Goal: Information Seeking & Learning: Check status

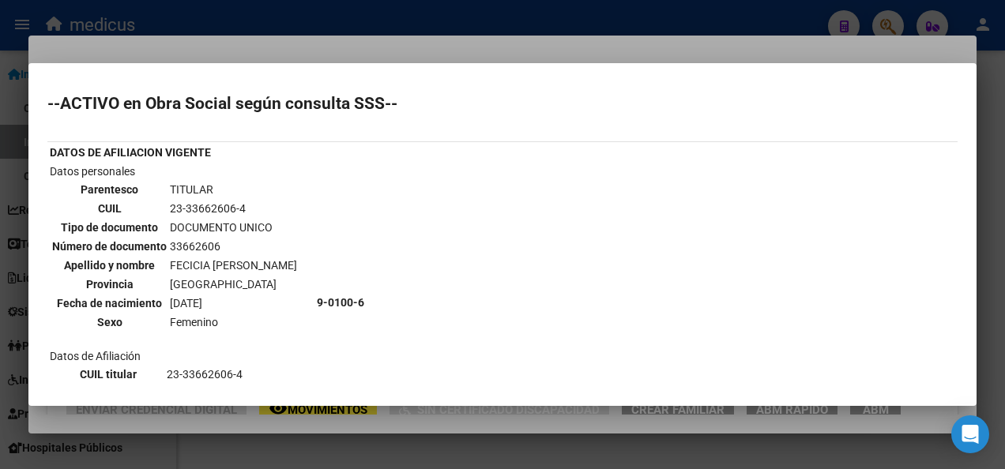
scroll to position [1612, 0]
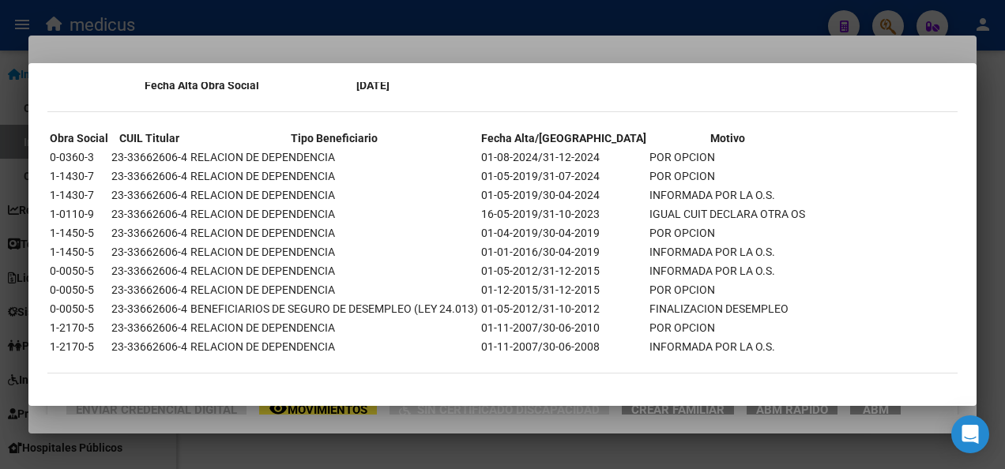
click at [355, 451] on div at bounding box center [502, 234] width 1005 height 469
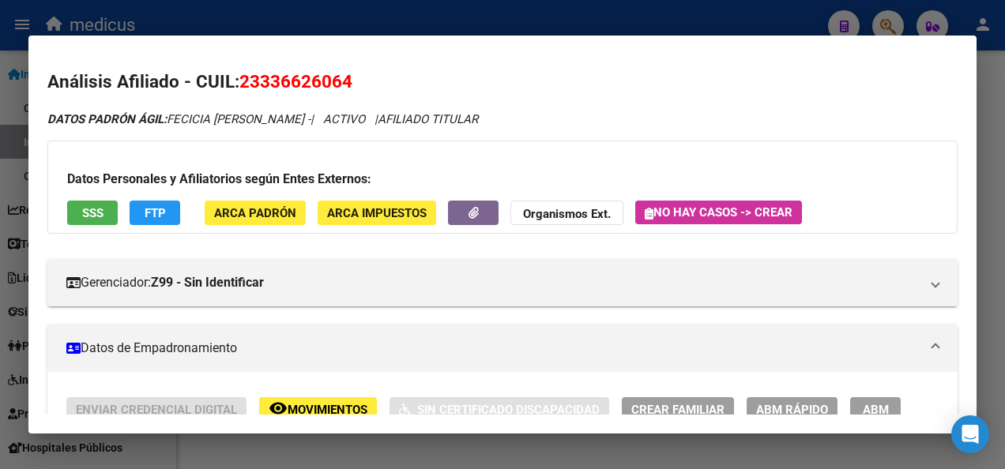
click at [355, 451] on div at bounding box center [502, 234] width 1005 height 469
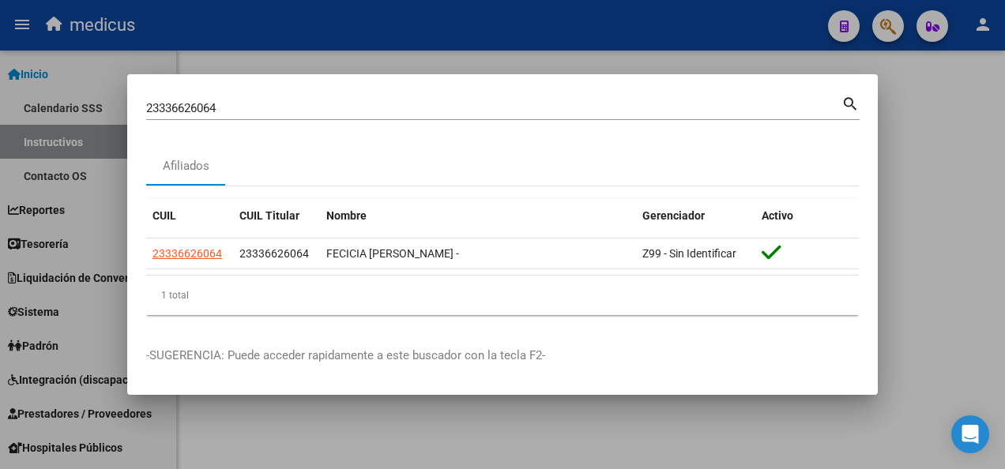
drag, startPoint x: 254, startPoint y: 100, endPoint x: 235, endPoint y: 107, distance: 20.2
click at [235, 107] on div "23336626064 Buscar (apellido, dni, [PERSON_NAME], [PERSON_NAME], cuit, obra soc…" at bounding box center [493, 108] width 695 height 24
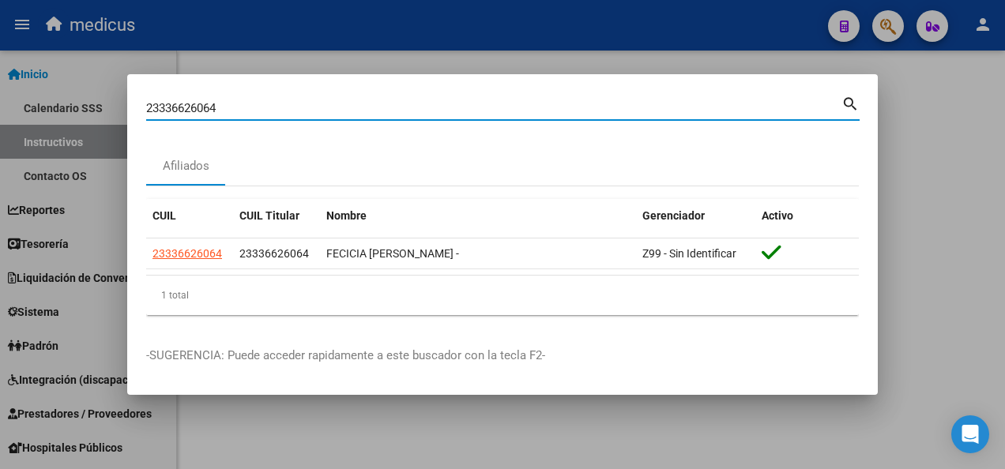
drag, startPoint x: 230, startPoint y: 107, endPoint x: 103, endPoint y: 113, distance: 127.3
click at [103, 113] on div "23336626064 Buscar (apellido, dni, cuil, nro traspaso, cuit, obra social) searc…" at bounding box center [502, 234] width 1005 height 469
paste input "0426582520"
type input "20426582520"
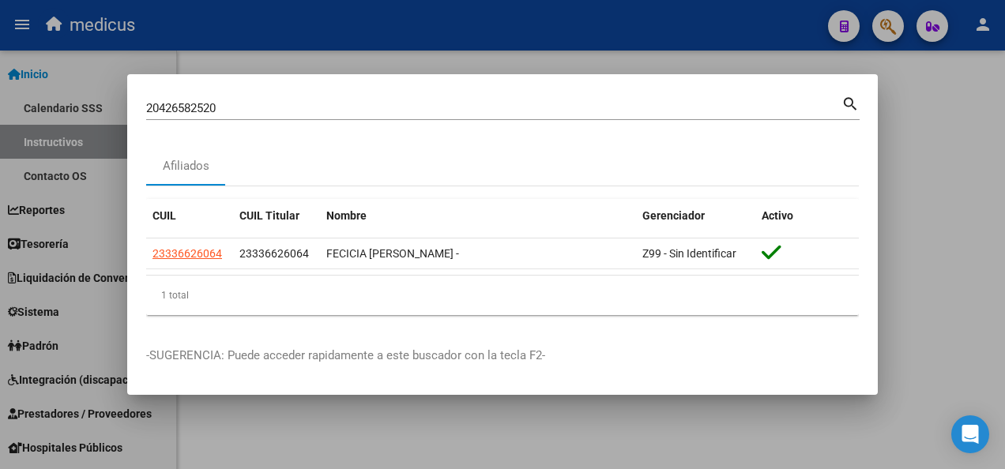
click at [852, 101] on mat-icon "search" at bounding box center [850, 102] width 18 height 19
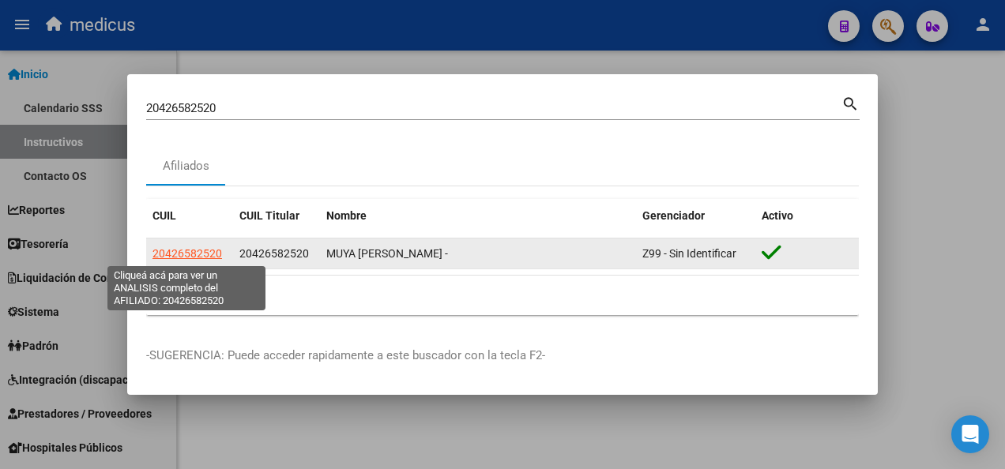
click at [171, 249] on span "20426582520" at bounding box center [187, 253] width 70 height 13
type textarea "20426582520"
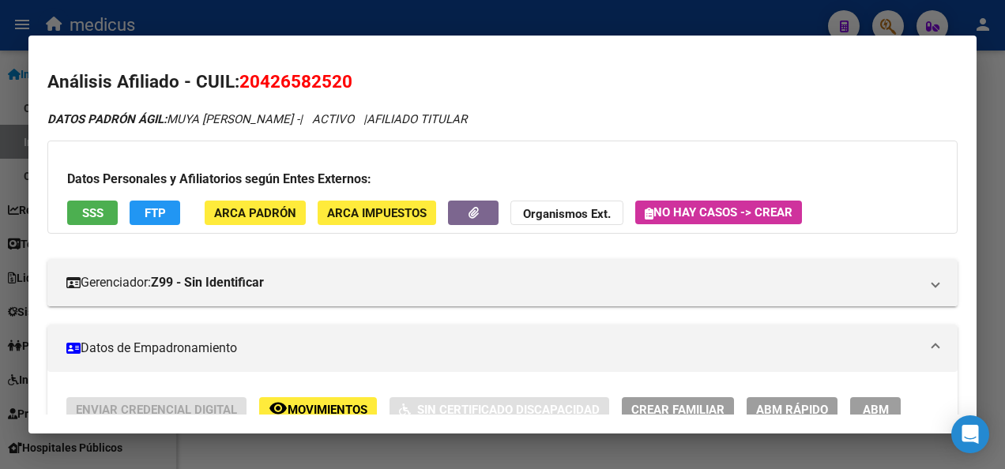
click at [93, 205] on span "SSS" at bounding box center [92, 212] width 21 height 14
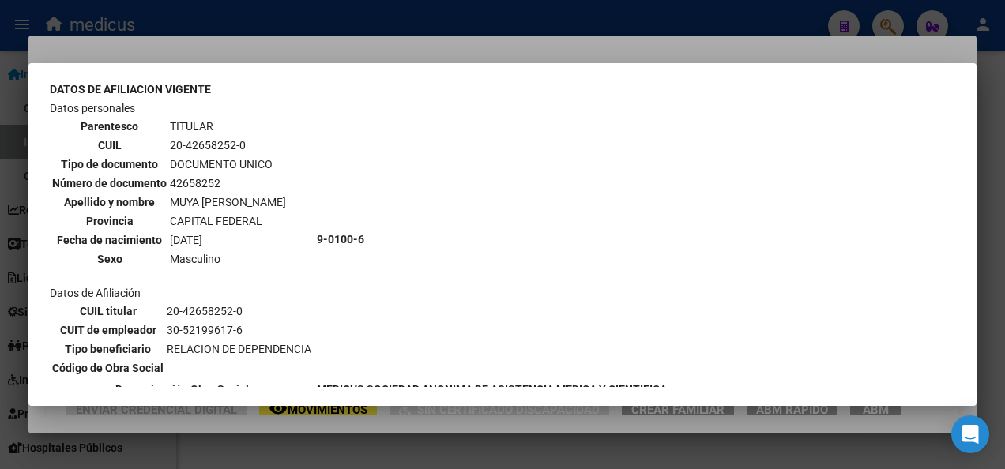
scroll to position [0, 0]
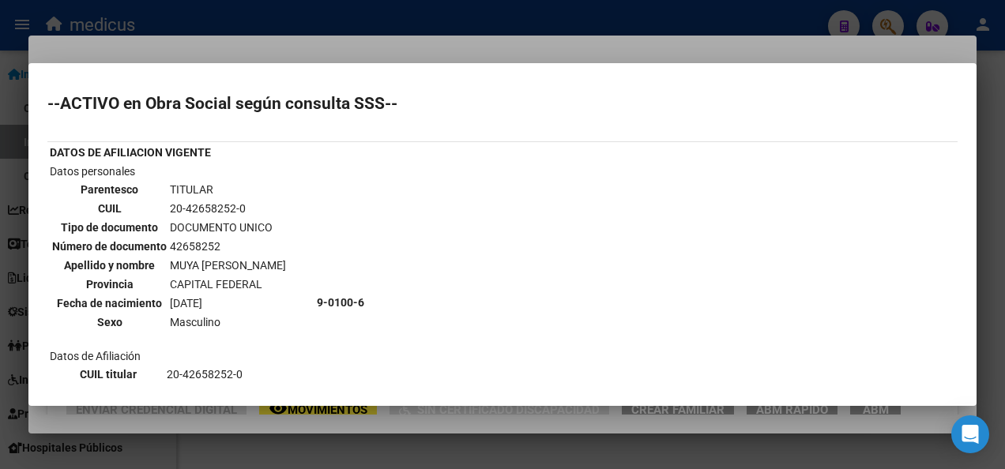
click at [474, 288] on td "9-0100-6" at bounding box center [492, 303] width 352 height 280
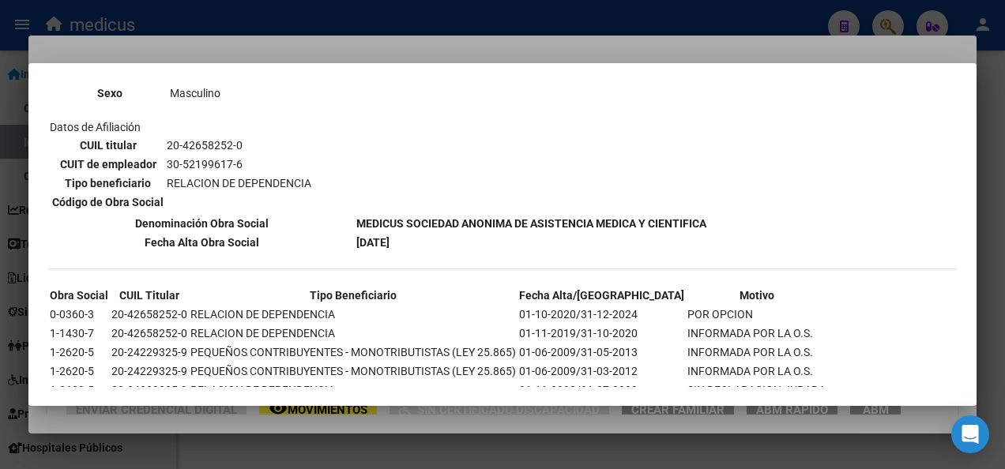
scroll to position [632, 0]
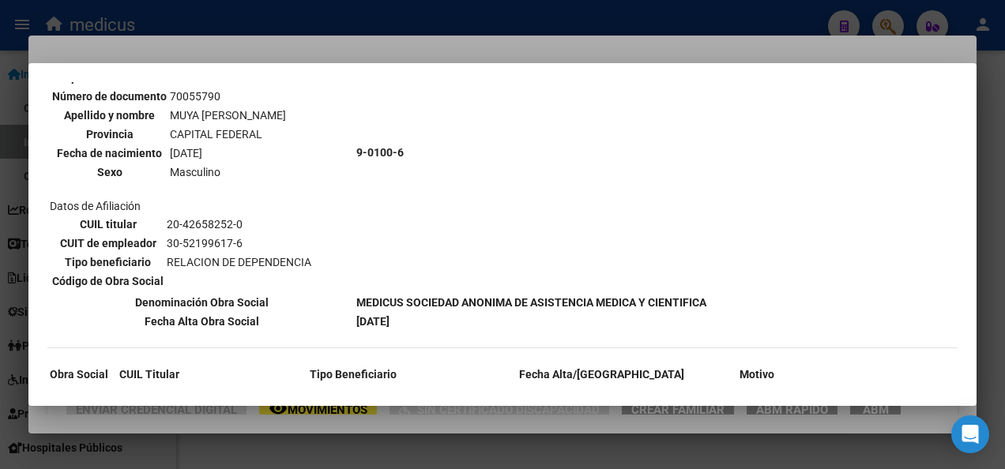
click at [471, 444] on div at bounding box center [502, 234] width 1005 height 469
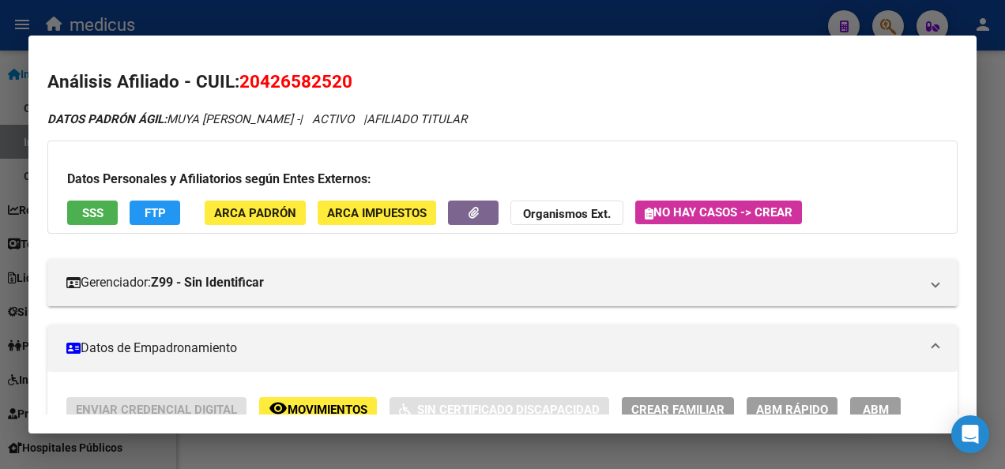
click at [471, 443] on div at bounding box center [502, 234] width 1005 height 469
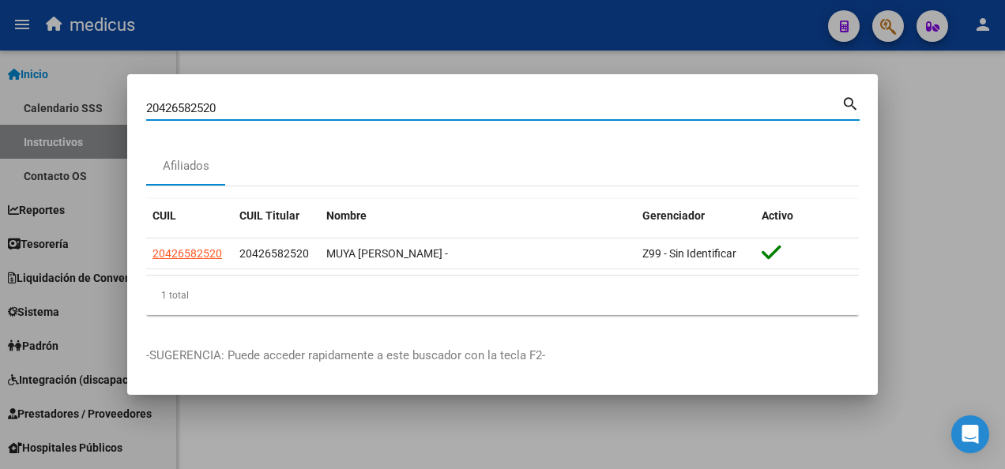
drag, startPoint x: 228, startPoint y: 103, endPoint x: 108, endPoint y: 96, distance: 120.3
click at [110, 96] on div "20426582520 Buscar (apellido, dni, cuil, nro traspaso, cuit, obra social) searc…" at bounding box center [502, 234] width 1005 height 469
paste input "33511163"
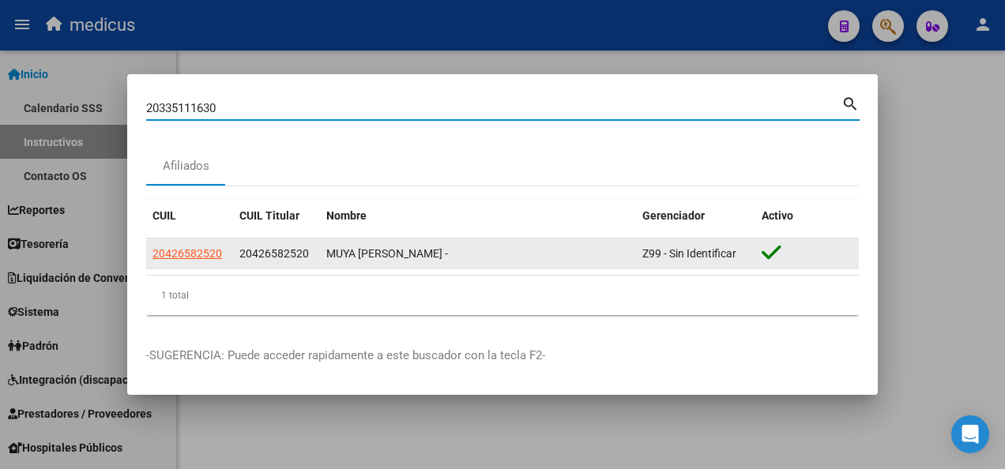
type input "20335111630"
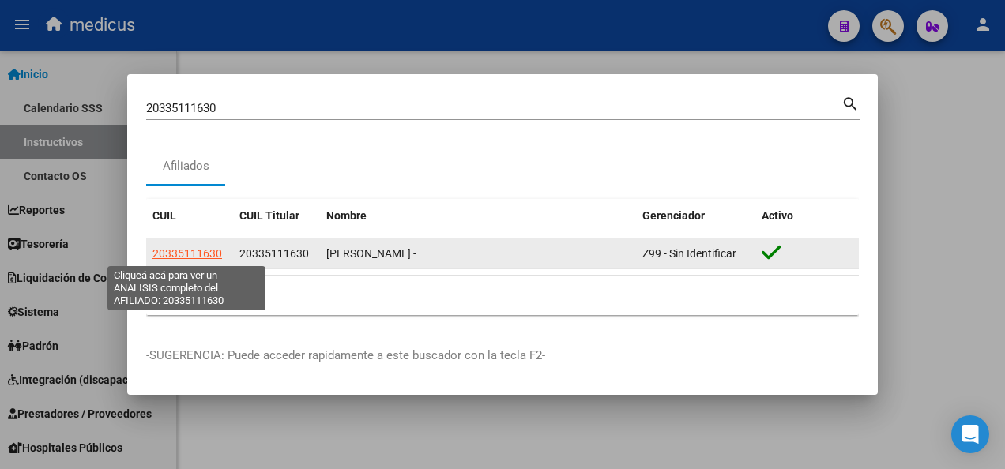
click at [180, 251] on span "20335111630" at bounding box center [187, 253] width 70 height 13
type textarea "20335111630"
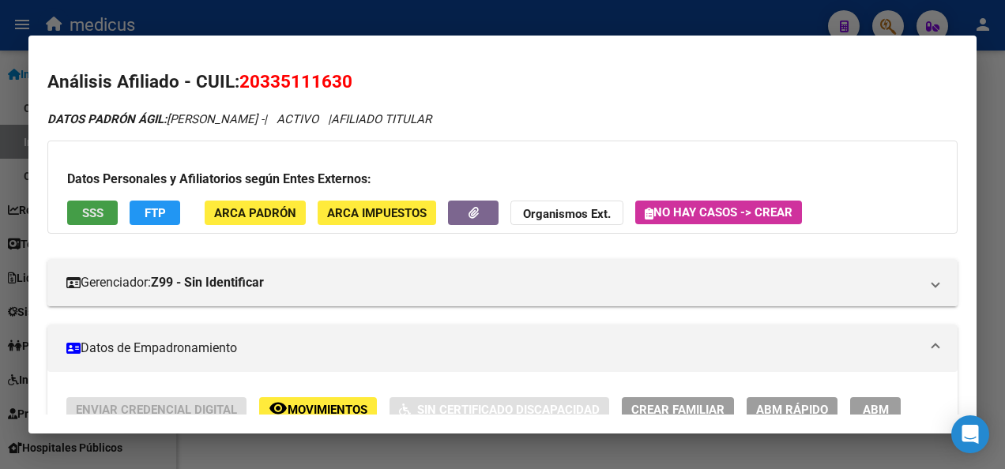
click at [79, 215] on button "SSS" at bounding box center [92, 213] width 51 height 24
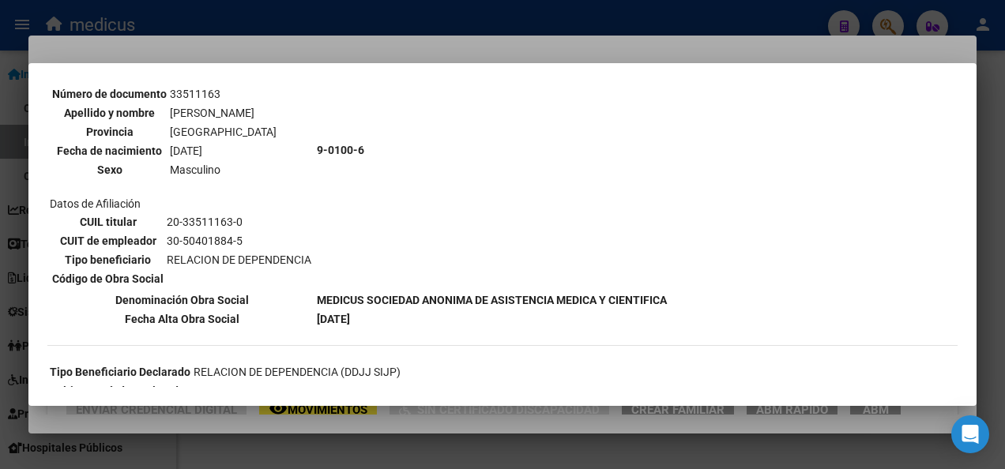
scroll to position [0, 0]
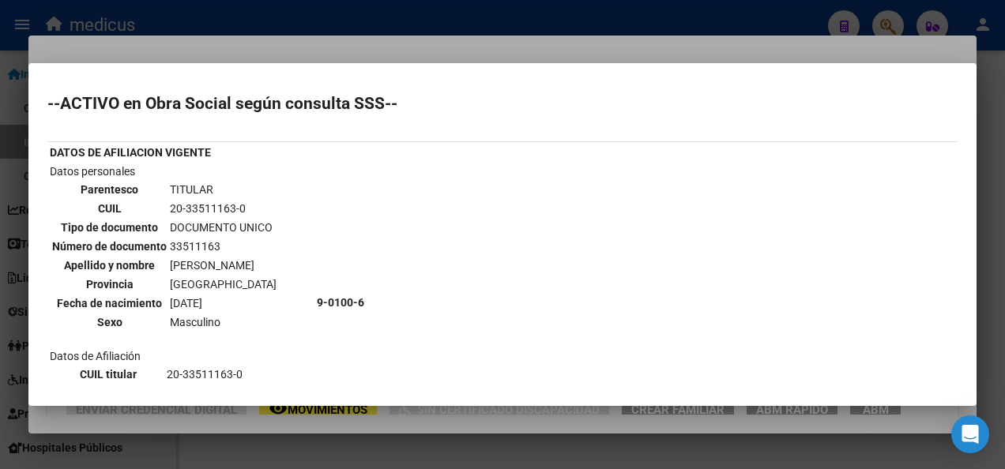
click at [403, 434] on div at bounding box center [502, 234] width 1005 height 469
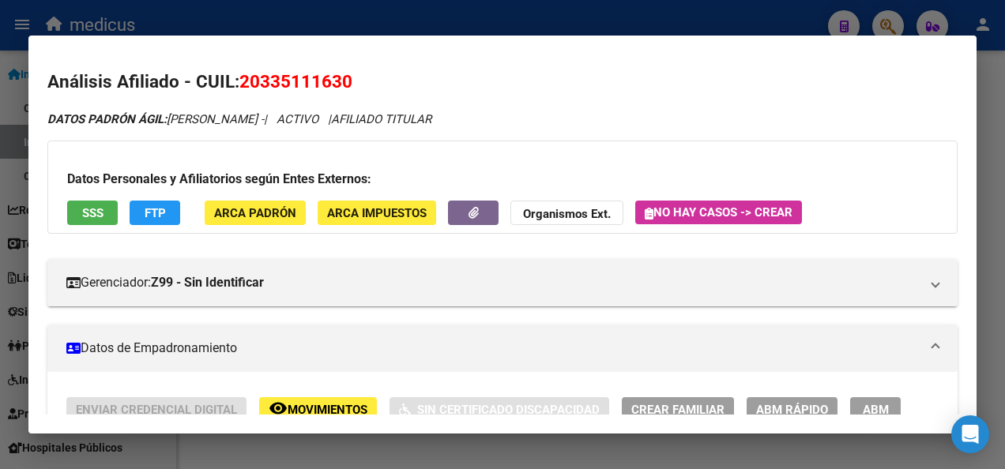
click at [403, 434] on div at bounding box center [502, 234] width 1005 height 469
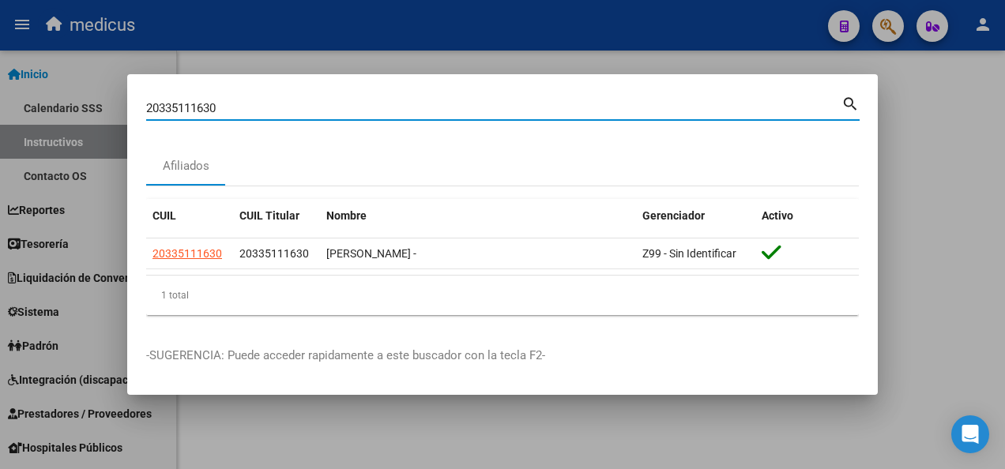
click at [258, 104] on input "20335111630" at bounding box center [493, 108] width 695 height 14
type input "2"
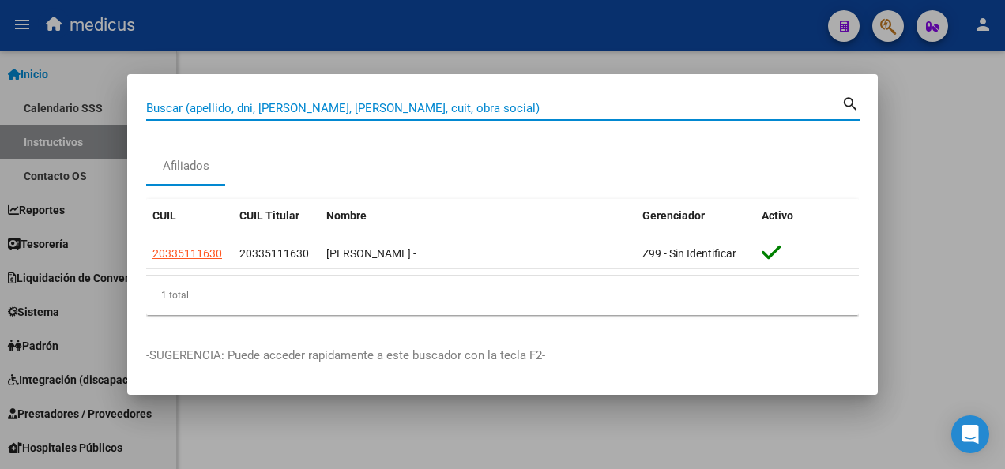
paste input "27402403662"
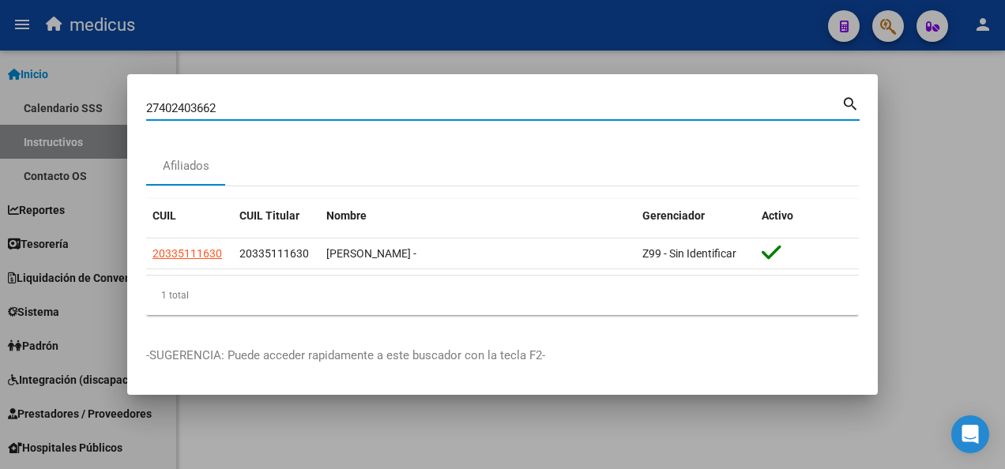
type input "27402403662"
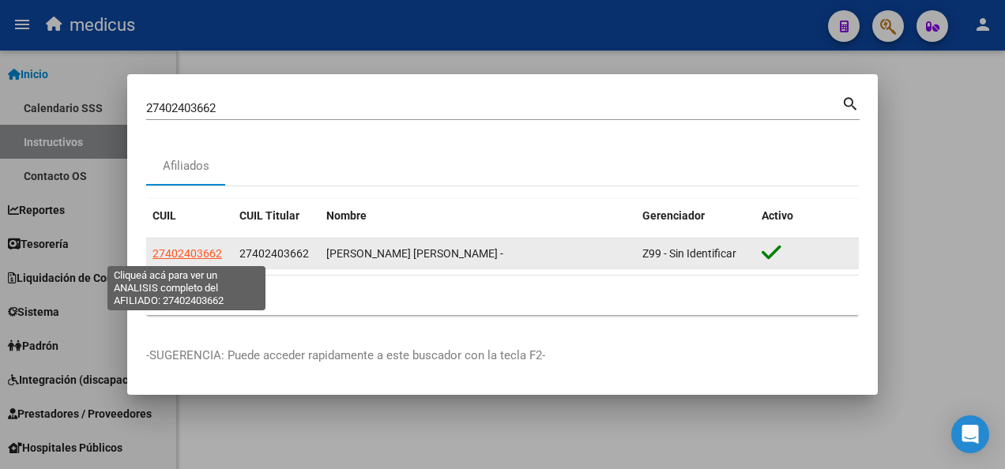
click at [190, 256] on span "27402403662" at bounding box center [187, 253] width 70 height 13
type textarea "27402403662"
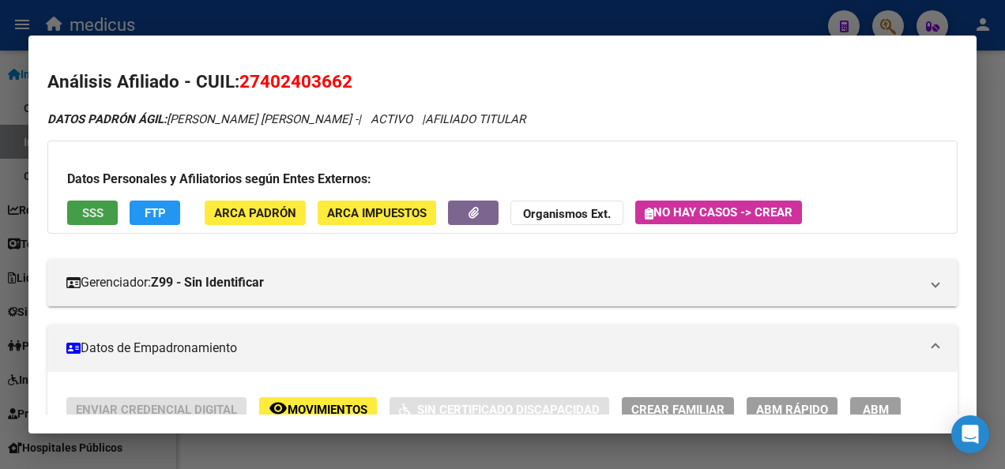
click at [100, 210] on span "SSS" at bounding box center [92, 213] width 21 height 14
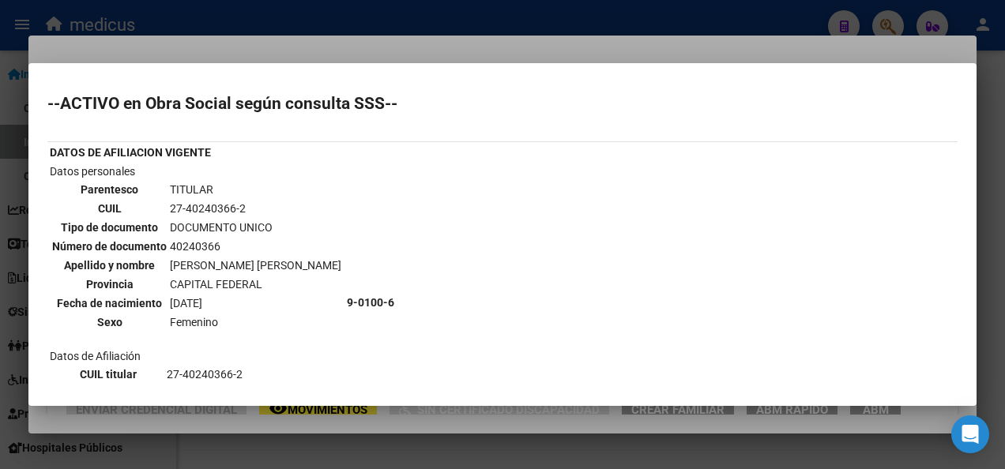
click at [465, 213] on td "9-0100-6" at bounding box center [522, 303] width 352 height 280
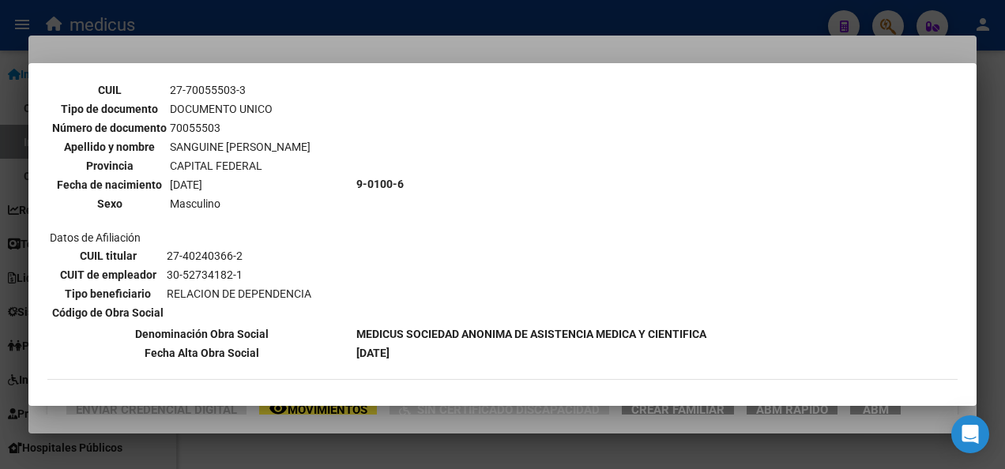
scroll to position [611, 0]
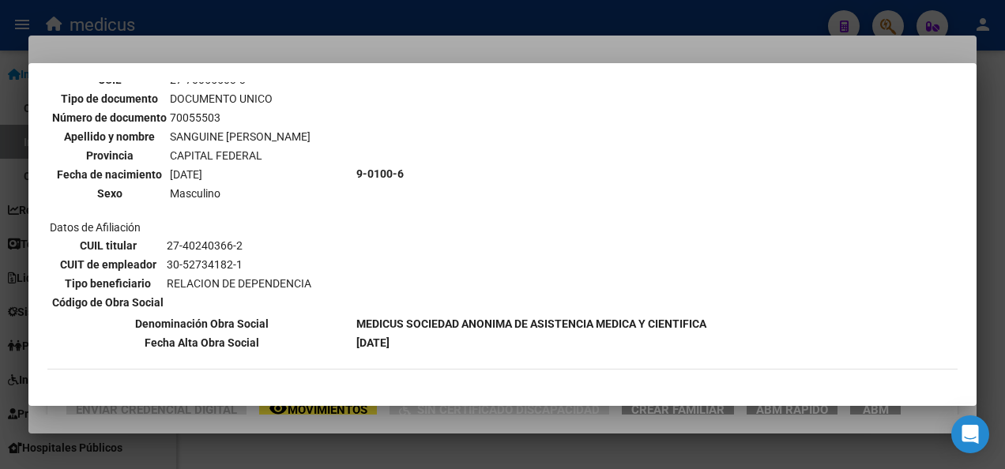
click at [459, 196] on td "9-0100-6" at bounding box center [531, 174] width 352 height 280
click at [558, 169] on td "9-0100-6" at bounding box center [531, 174] width 352 height 280
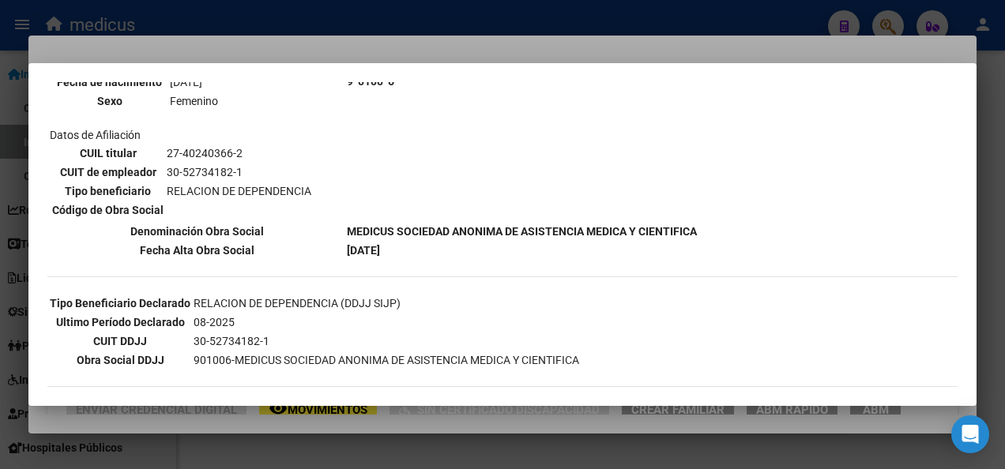
scroll to position [73, 0]
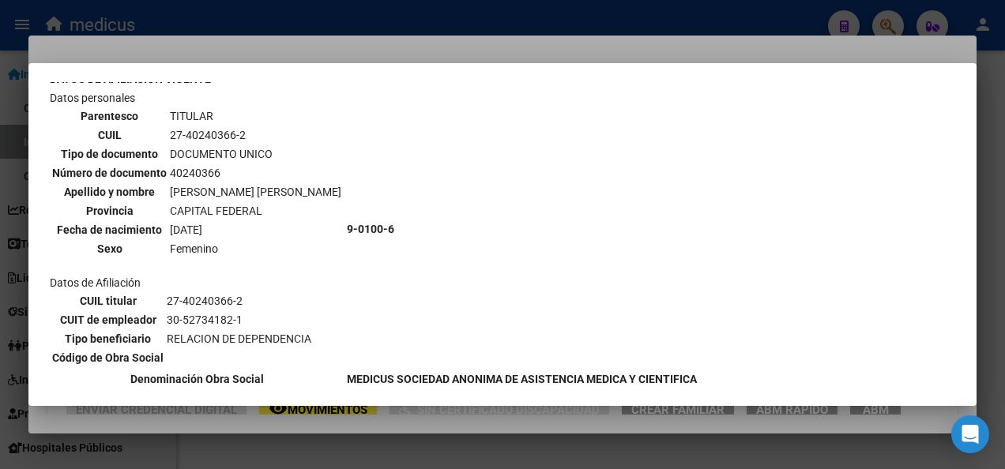
click at [775, 449] on div at bounding box center [502, 234] width 1005 height 469
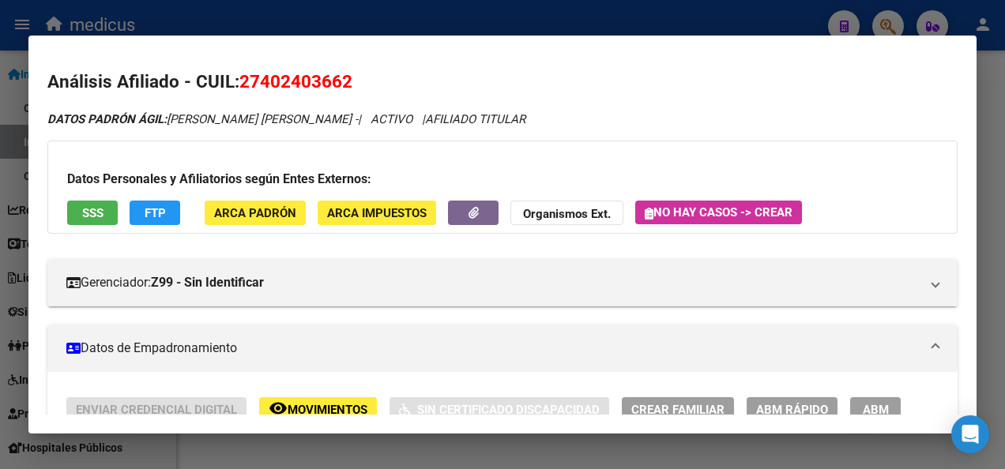
click at [775, 449] on div at bounding box center [502, 234] width 1005 height 469
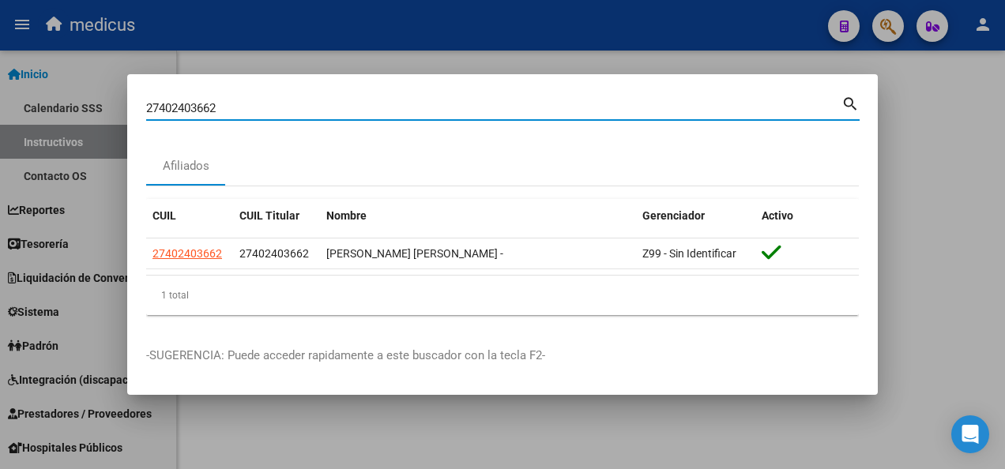
click at [436, 103] on input "27402403662" at bounding box center [493, 108] width 695 height 14
type input "2"
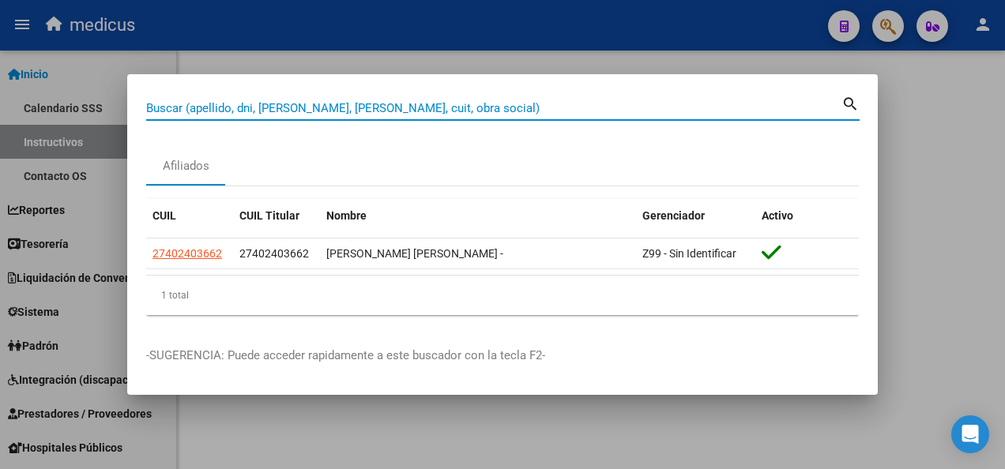
paste input "27286429764"
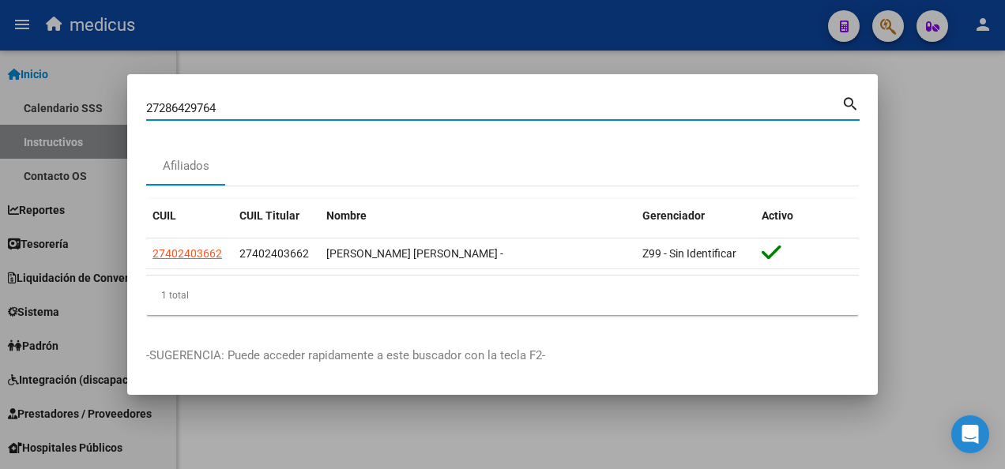
type input "27286429764"
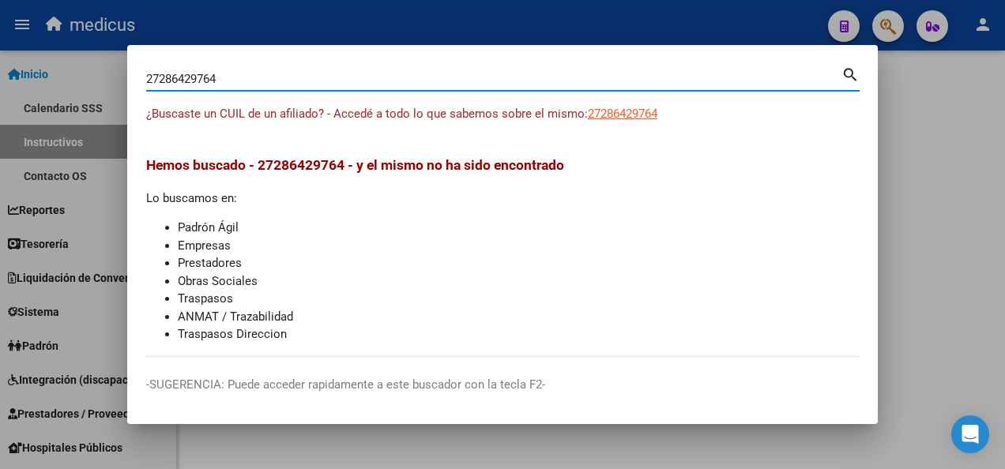
click at [671, 446] on div at bounding box center [502, 234] width 1005 height 469
